Goal: Information Seeking & Learning: Learn about a topic

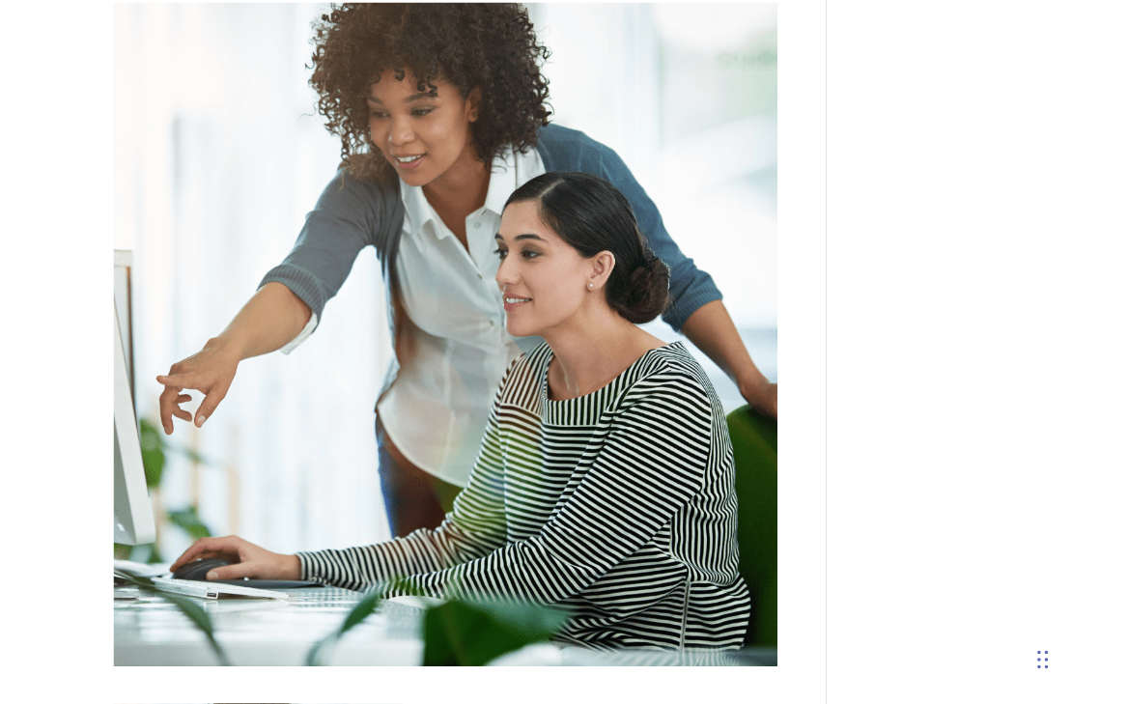
click at [458, 277] on img at bounding box center [445, 334] width 665 height 665
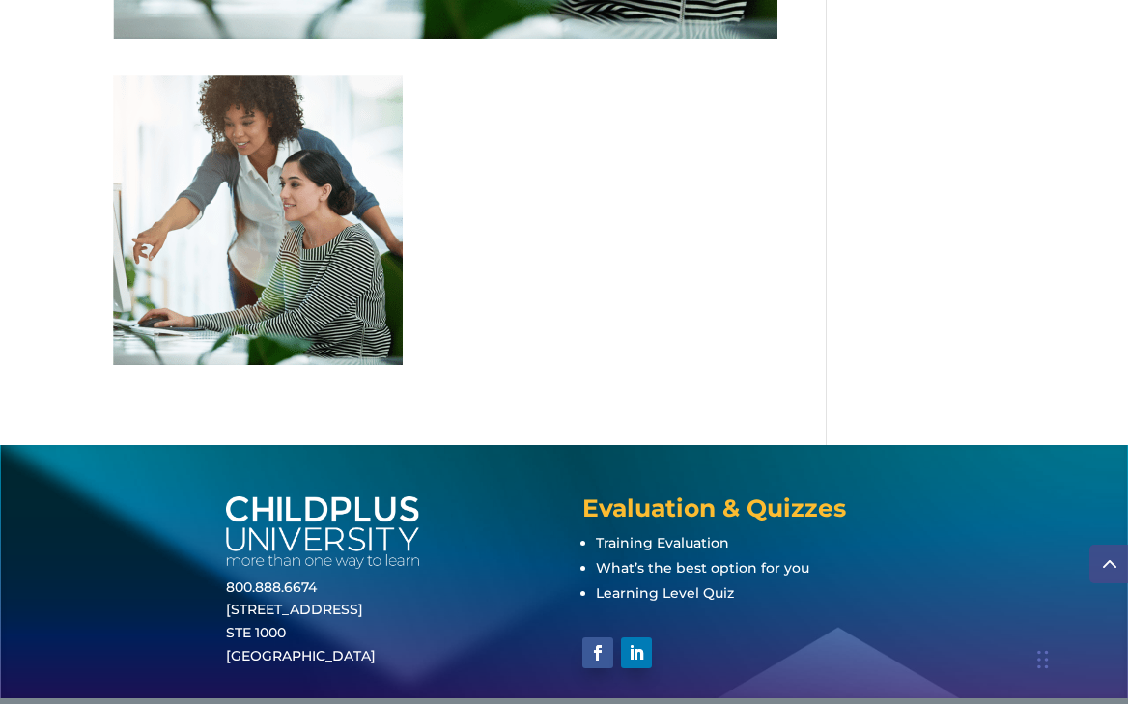
scroll to position [973, 0]
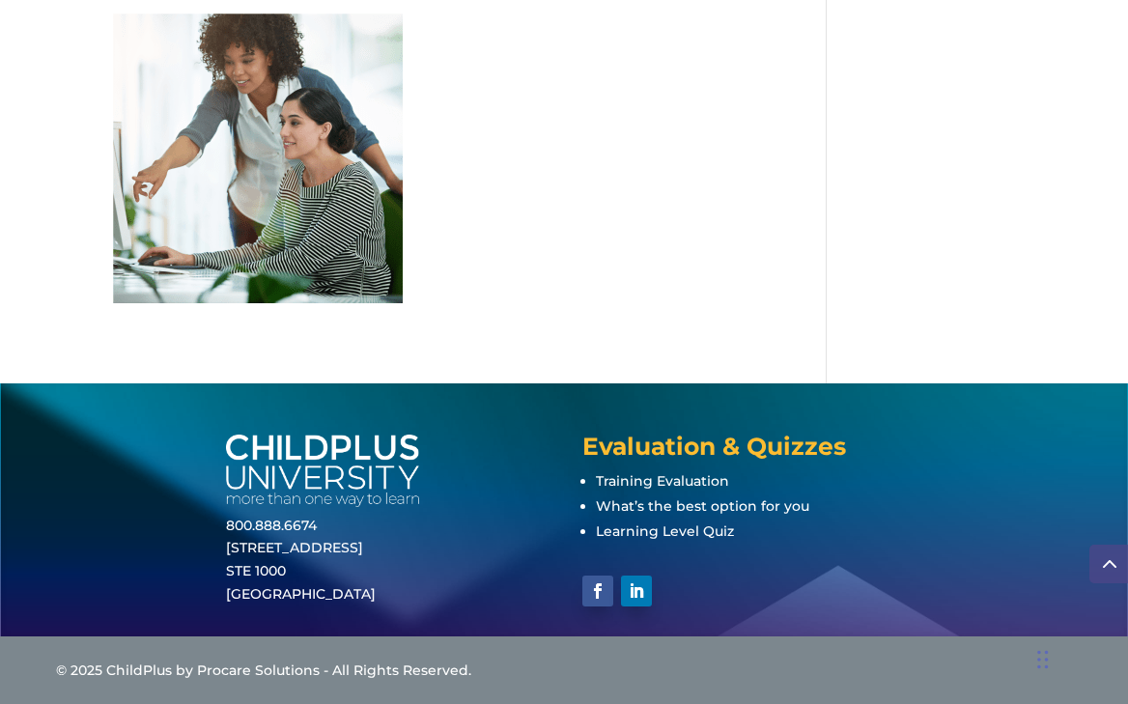
click at [337, 226] on img at bounding box center [258, 159] width 290 height 290
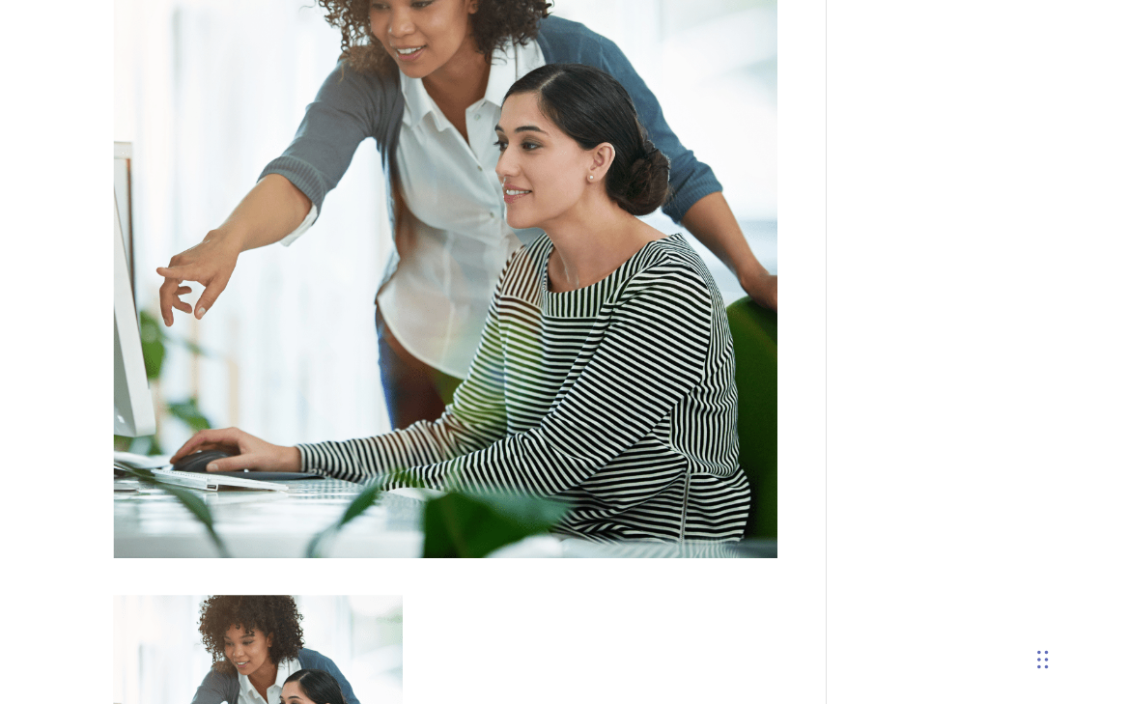
scroll to position [0, 0]
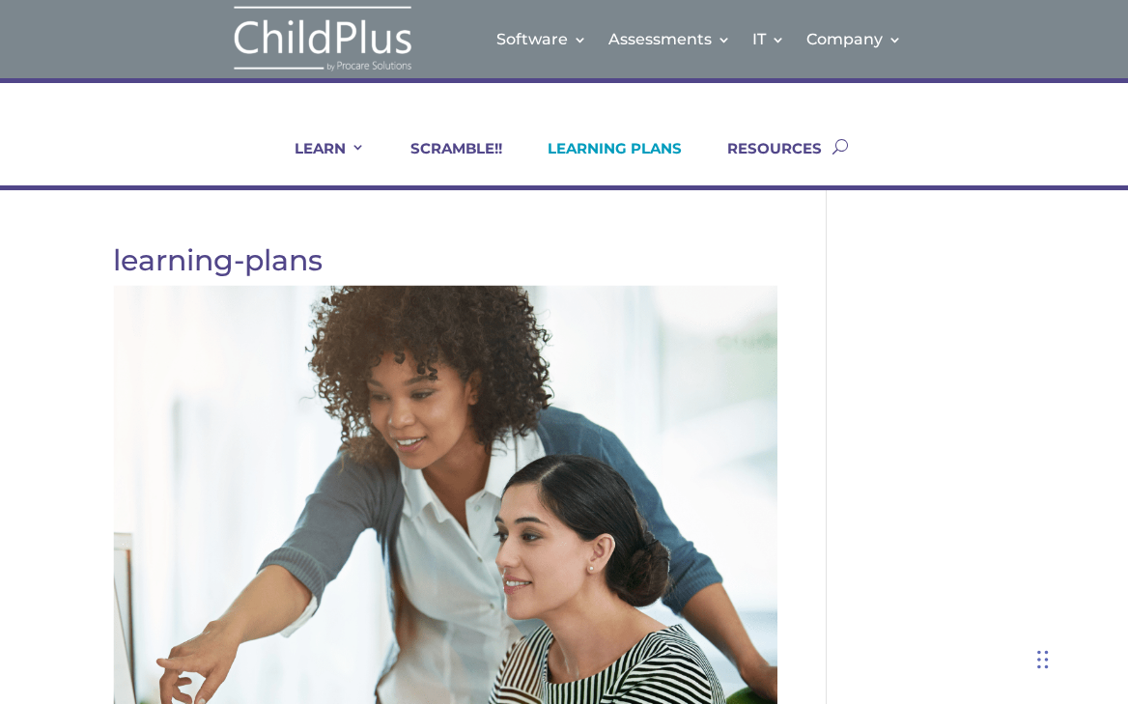
click at [600, 150] on link "LEARNING PLANS" at bounding box center [603, 162] width 158 height 46
click at [598, 153] on link "LEARNING PLANS" at bounding box center [603, 162] width 158 height 46
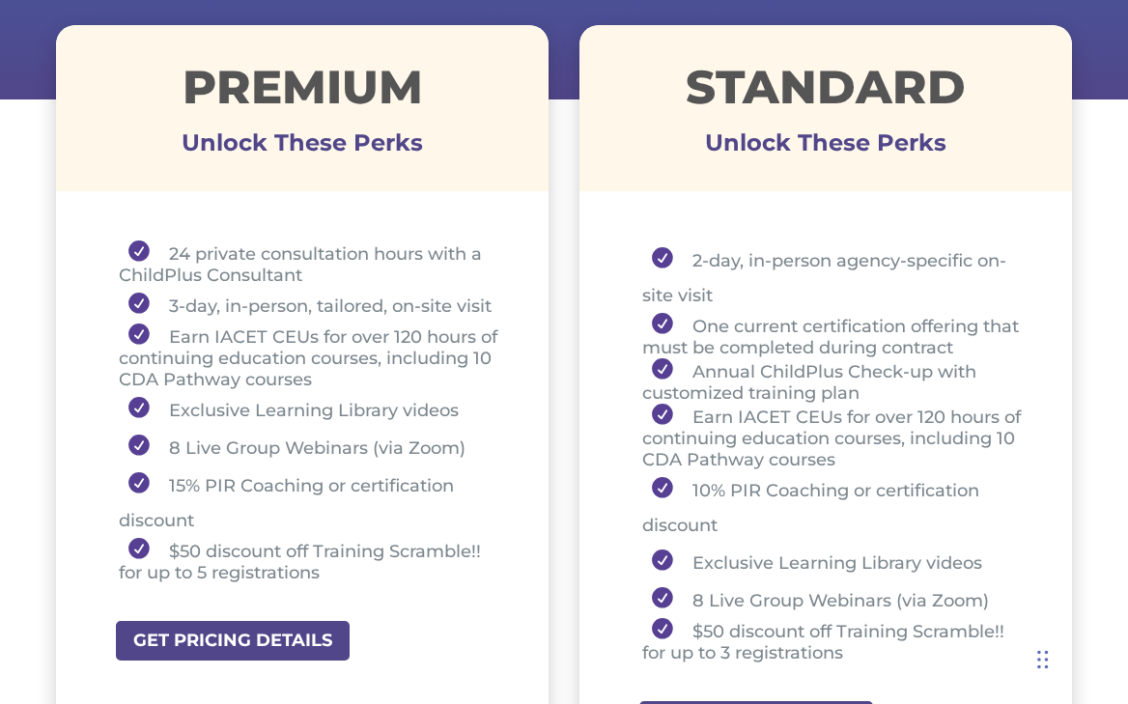
scroll to position [754, 0]
